Goal: Check status

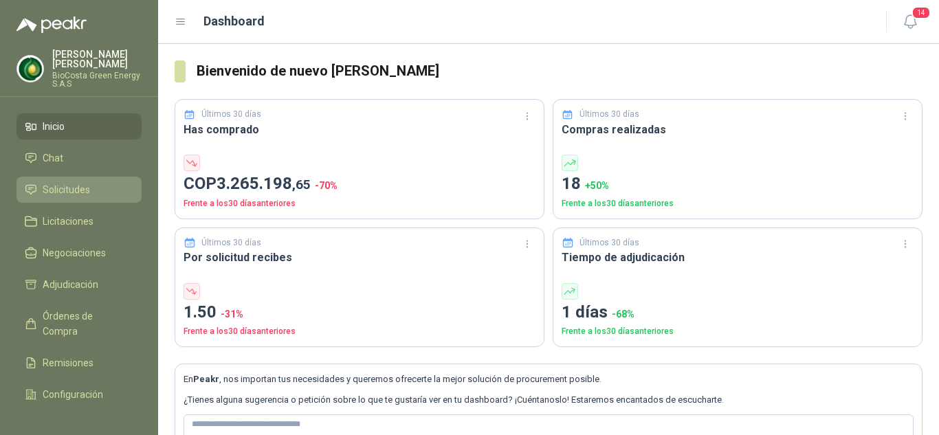
click at [57, 188] on span "Solicitudes" at bounding box center [66, 189] width 47 height 15
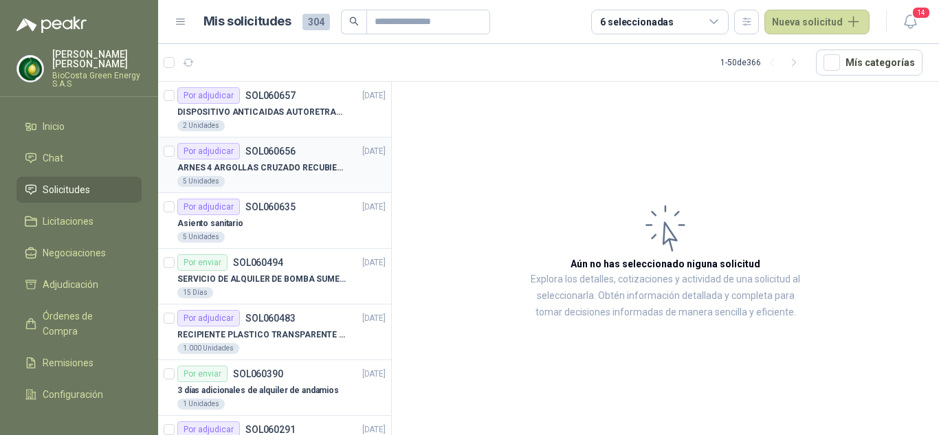
click at [269, 156] on p "SOL060656" at bounding box center [270, 151] width 50 height 10
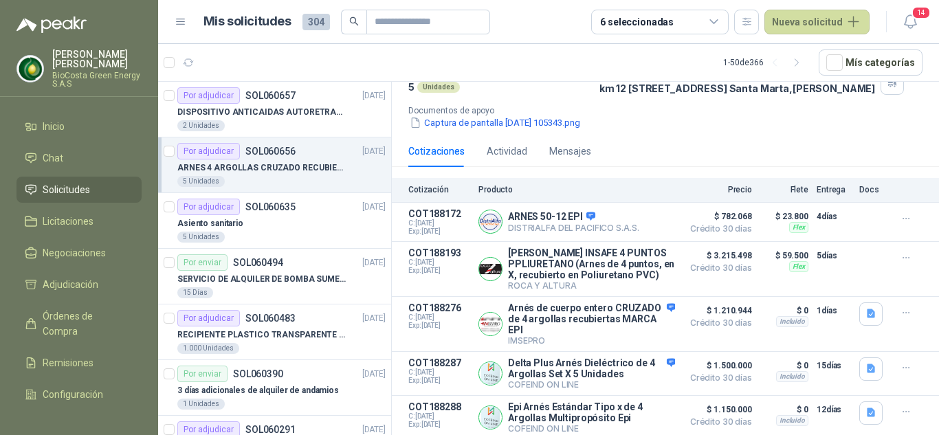
scroll to position [131, 0]
click at [630, 212] on button "Detalles" at bounding box center [642, 221] width 65 height 19
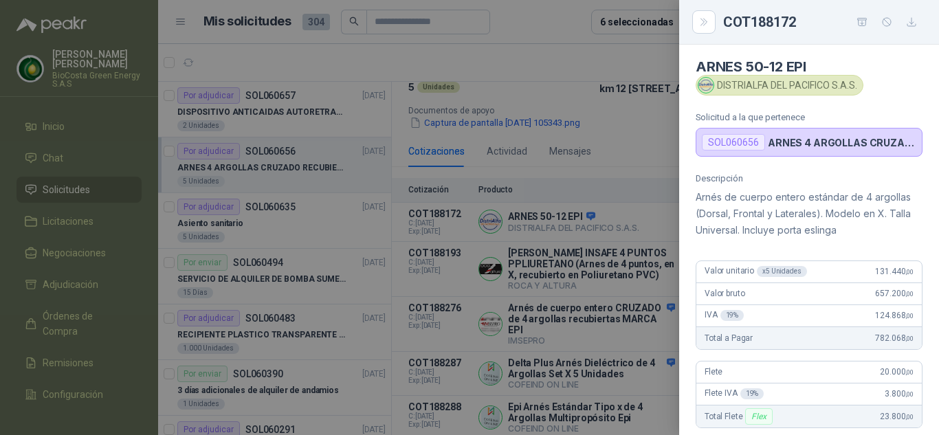
scroll to position [0, 0]
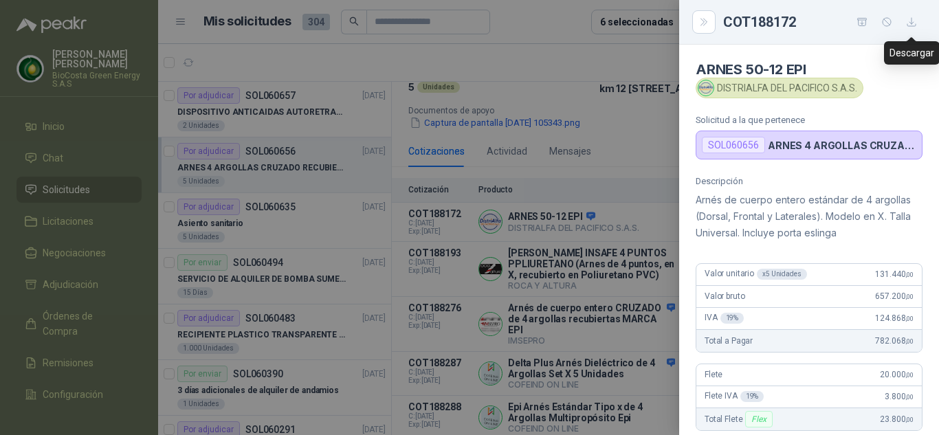
click at [915, 23] on icon "button" at bounding box center [912, 22] width 12 height 12
click at [608, 54] on div at bounding box center [469, 217] width 939 height 435
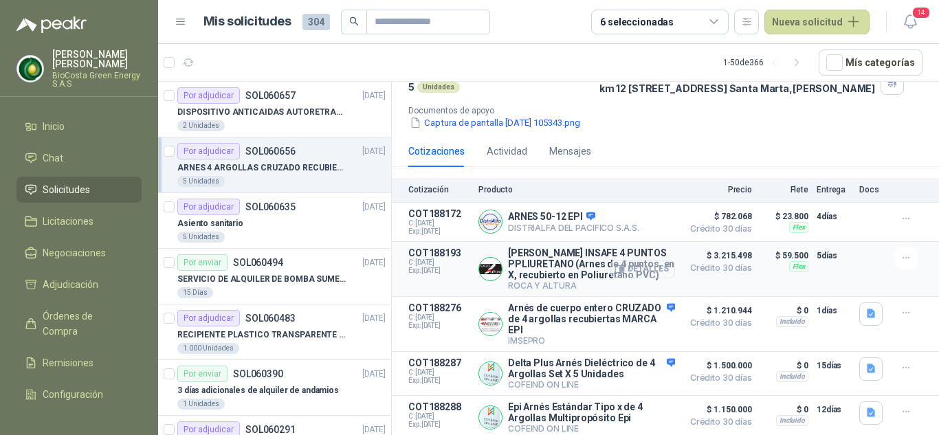
click at [636, 263] on button "Detalles" at bounding box center [642, 269] width 65 height 19
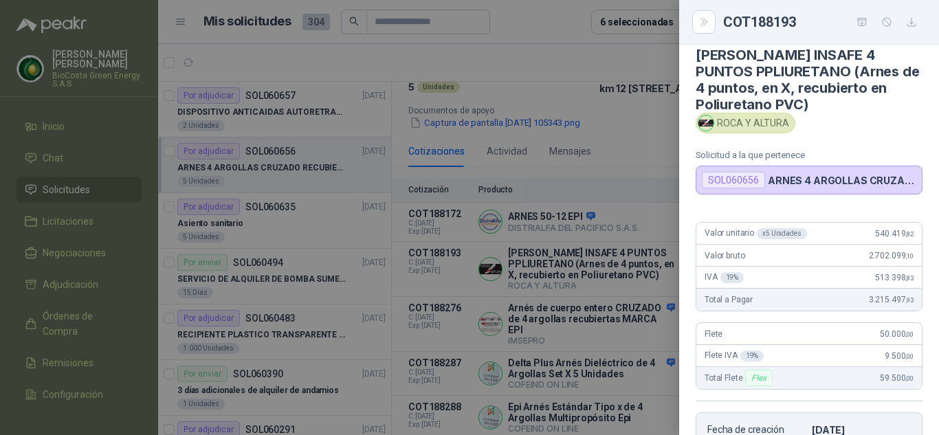
scroll to position [0, 0]
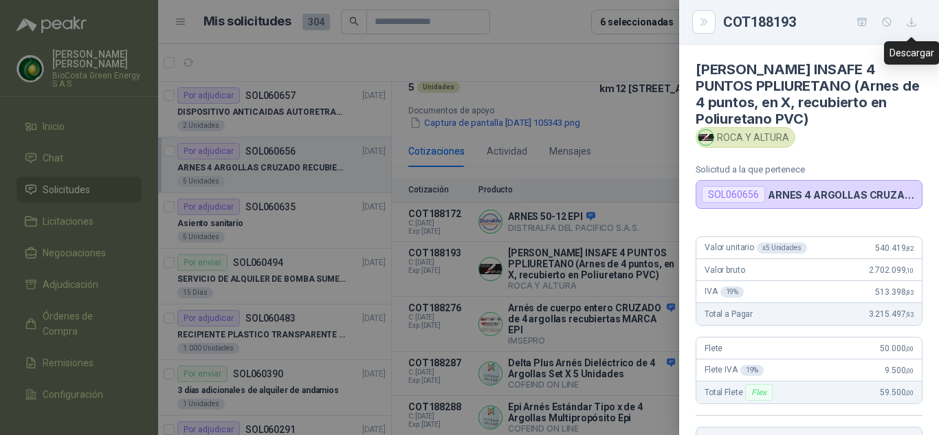
click at [914, 21] on icon "button" at bounding box center [912, 22] width 12 height 12
drag, startPoint x: 595, startPoint y: 56, endPoint x: 595, endPoint y: 78, distance: 22.0
click at [594, 56] on div at bounding box center [469, 217] width 939 height 435
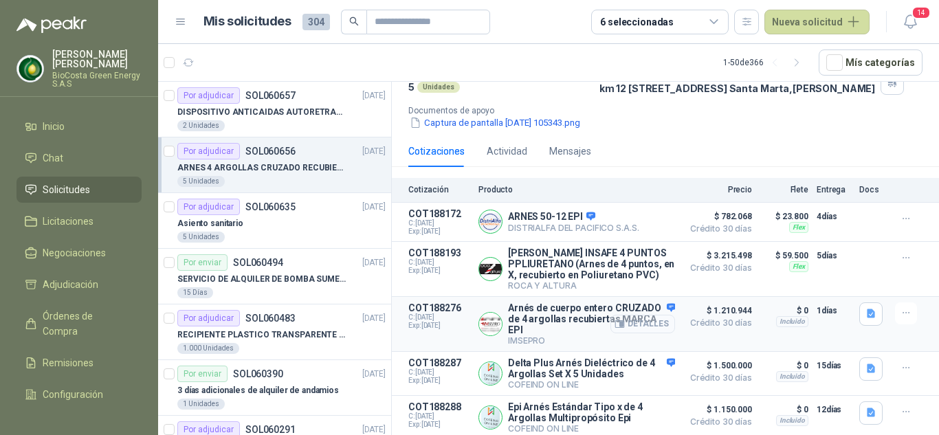
click at [631, 324] on button "Detalles" at bounding box center [642, 324] width 65 height 19
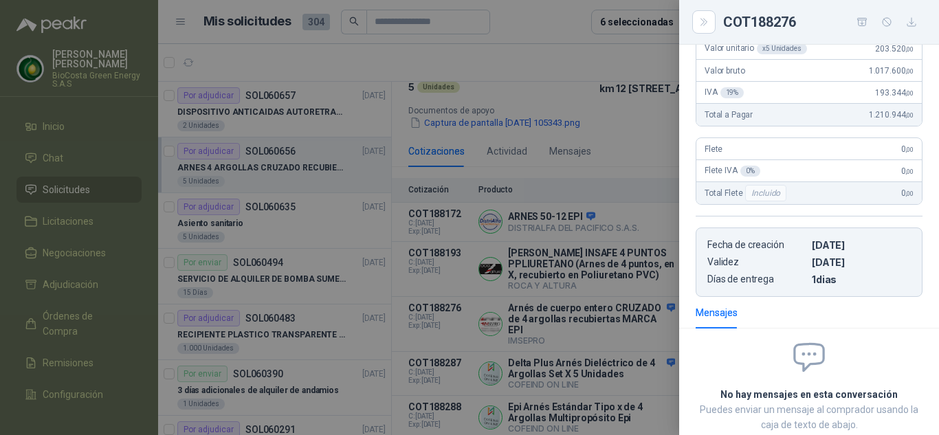
scroll to position [390, 0]
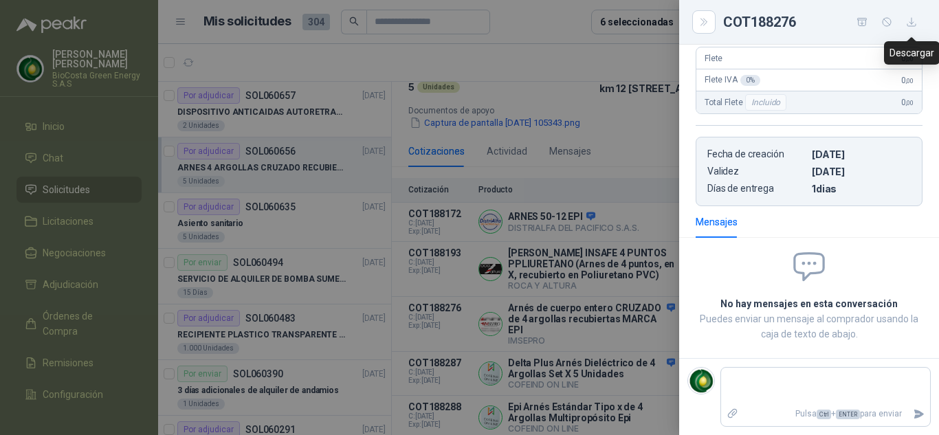
click at [914, 24] on icon "button" at bounding box center [912, 22] width 12 height 12
click at [703, 22] on icon "Close" at bounding box center [704, 22] width 12 height 12
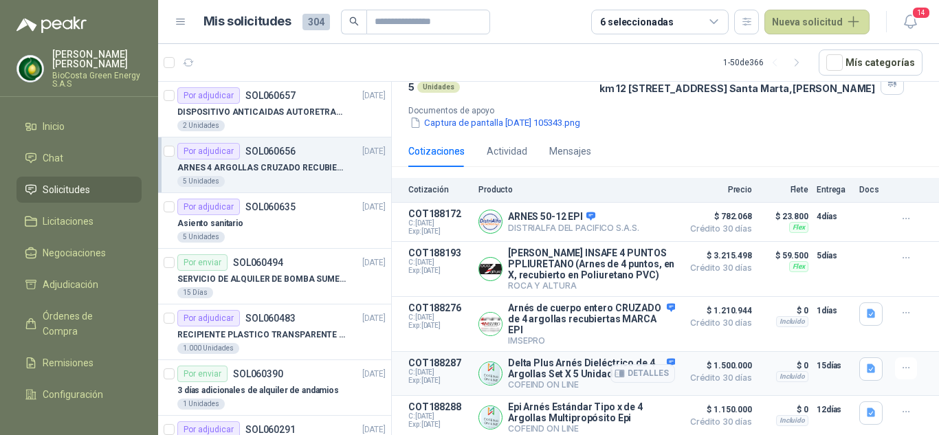
click at [545, 363] on p "Delta Plus Arnés Dieléctrico de 4 Argollas Set X 5 Unidades" at bounding box center [591, 368] width 167 height 22
click at [623, 368] on button "Detalles" at bounding box center [642, 373] width 65 height 19
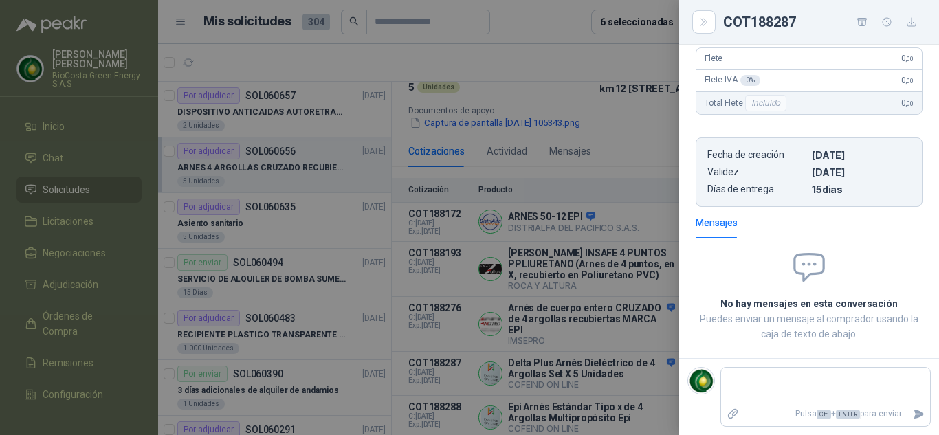
scroll to position [314, 0]
click at [912, 24] on icon "button" at bounding box center [911, 22] width 8 height 8
click at [700, 24] on icon "Close" at bounding box center [704, 22] width 12 height 12
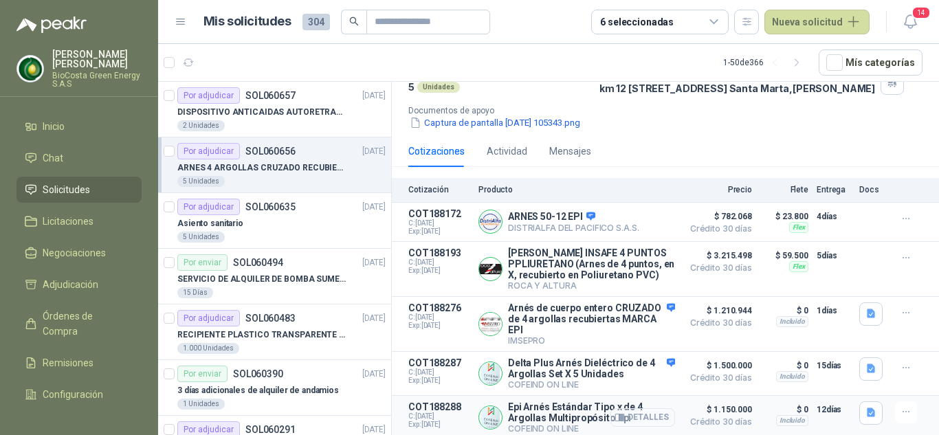
click at [639, 418] on button "Detalles" at bounding box center [642, 417] width 65 height 19
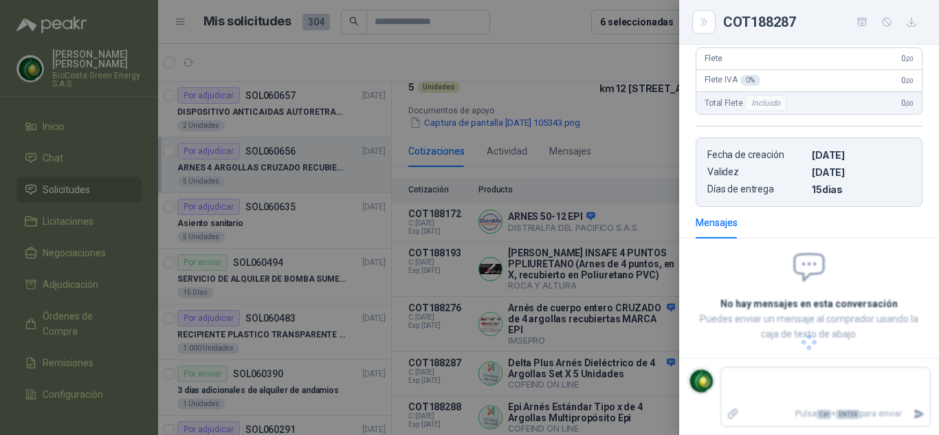
scroll to position [271, 0]
click at [913, 19] on icon "button" at bounding box center [912, 22] width 12 height 12
click at [599, 143] on div at bounding box center [469, 217] width 939 height 435
